Goal: Task Accomplishment & Management: Use online tool/utility

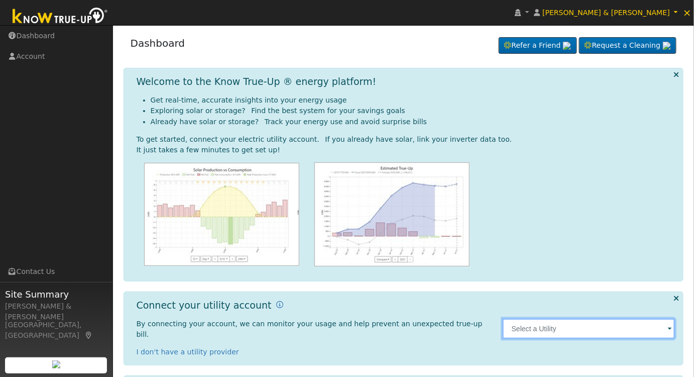
click at [536, 321] on input "text" at bounding box center [589, 329] width 173 height 20
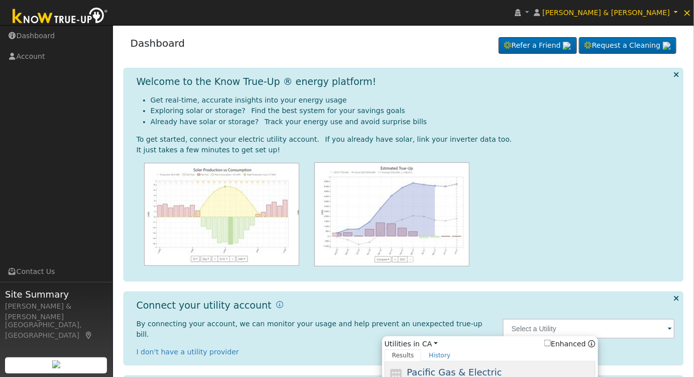
click at [447, 369] on span "Pacific Gas & Electric" at bounding box center [454, 372] width 95 height 11
type input "PG&E"
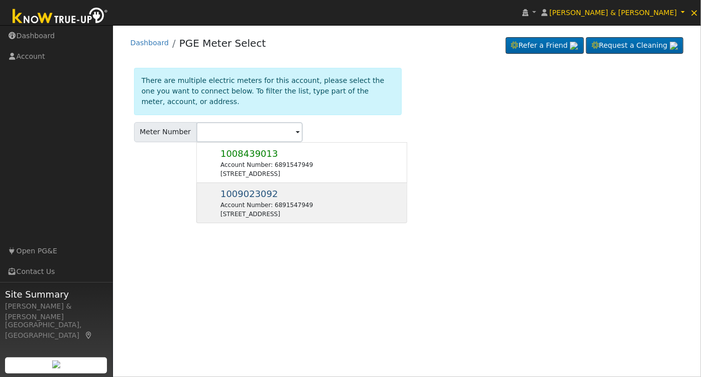
click at [254, 202] on div "Account Number: 6891547949" at bounding box center [267, 204] width 92 height 9
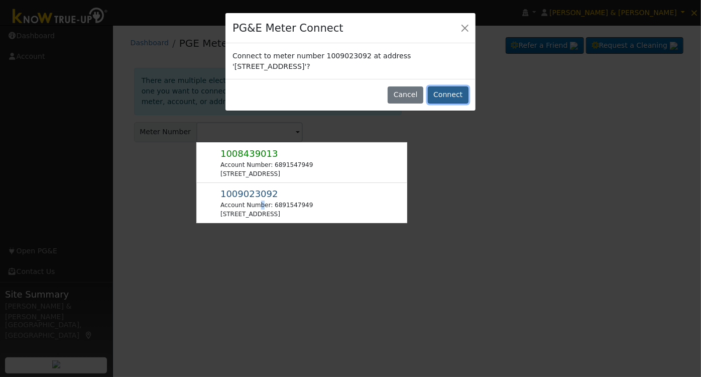
click at [448, 98] on button "Connect" at bounding box center [448, 94] width 41 height 17
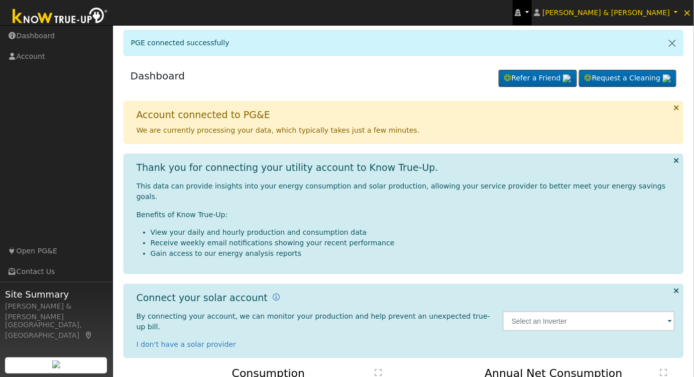
click at [521, 14] on icon at bounding box center [518, 12] width 6 height 7
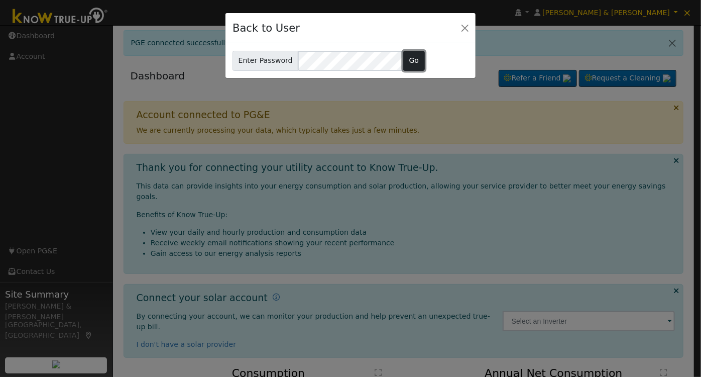
click at [406, 52] on button "Go" at bounding box center [414, 61] width 22 height 20
